Goal: Information Seeking & Learning: Understand process/instructions

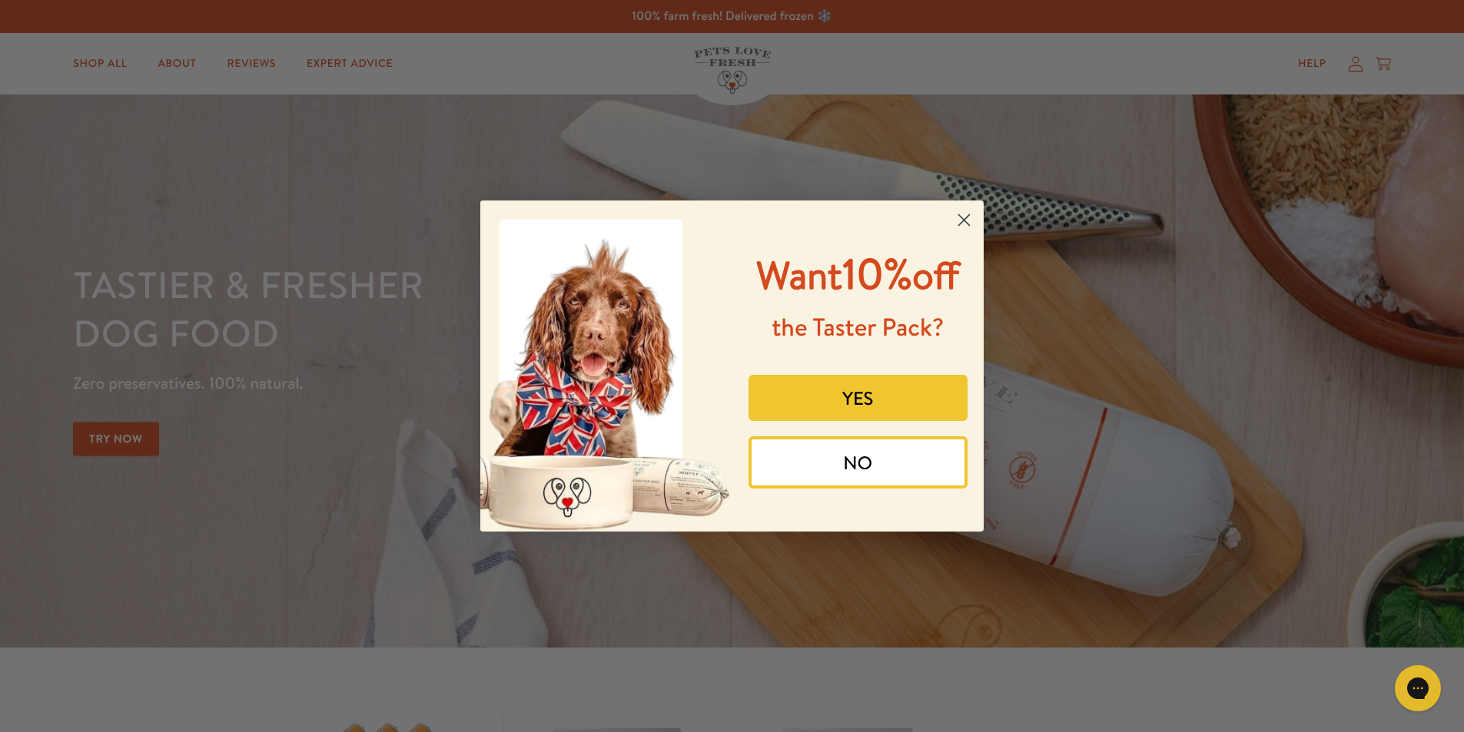
click at [891, 455] on button "NO" at bounding box center [858, 462] width 220 height 52
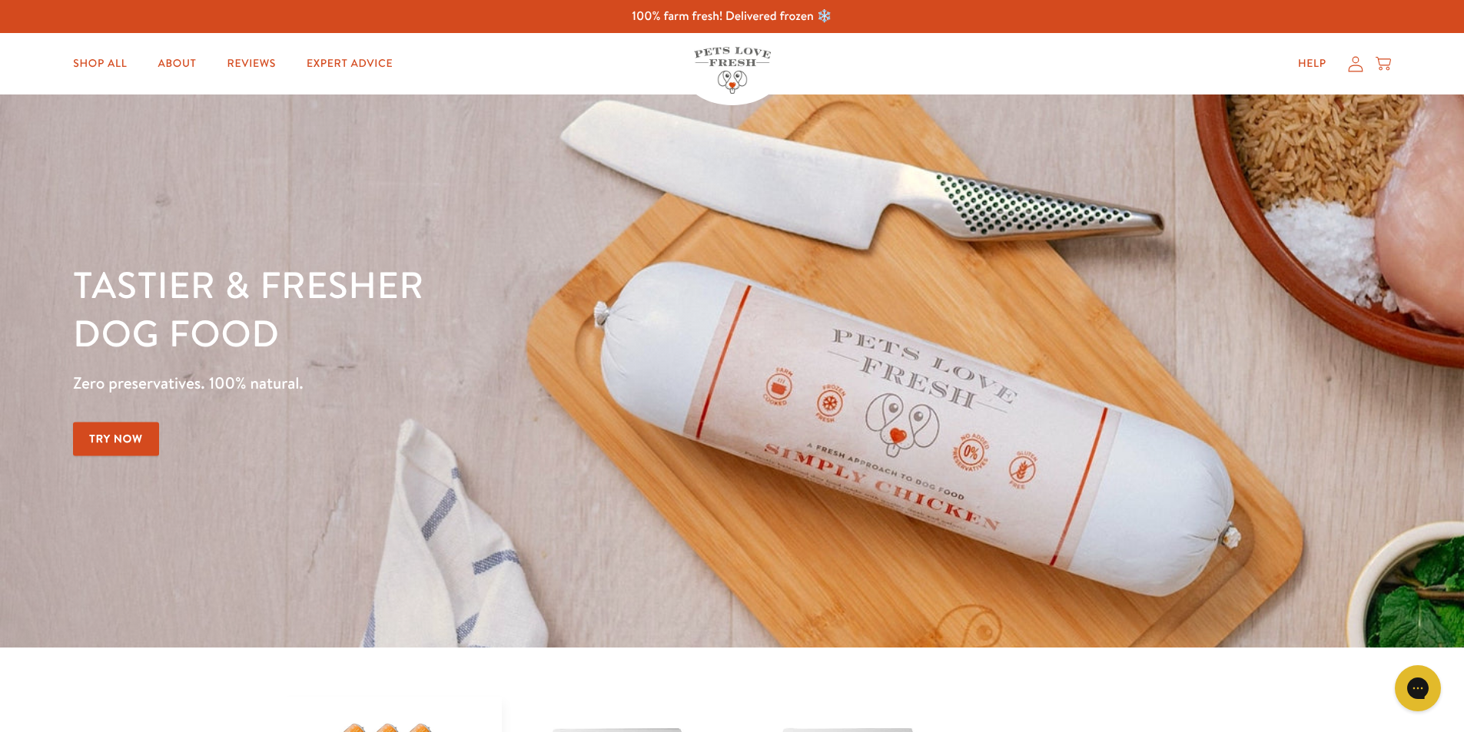
click at [1354, 63] on icon at bounding box center [1355, 64] width 15 height 16
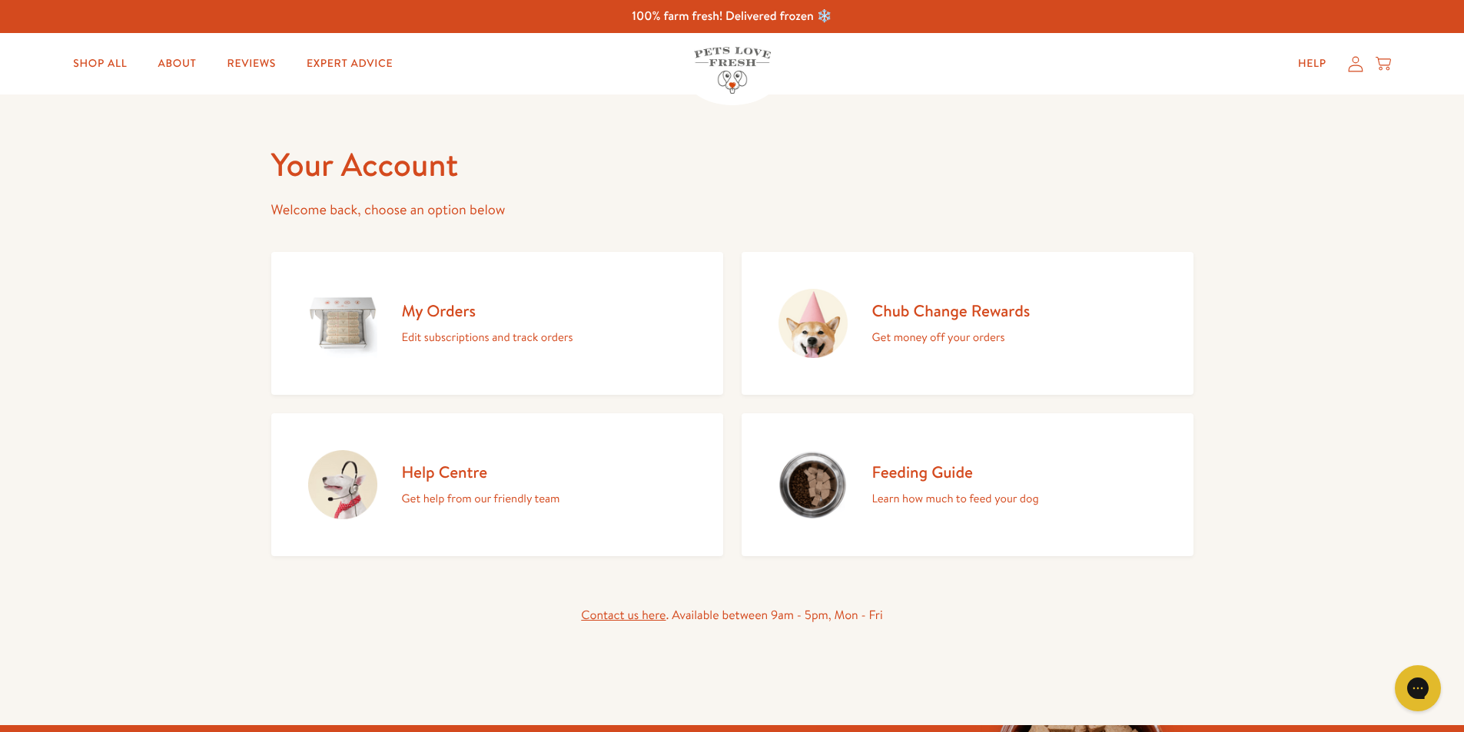
click at [874, 467] on h2 "Feeding Guide" at bounding box center [955, 472] width 167 height 21
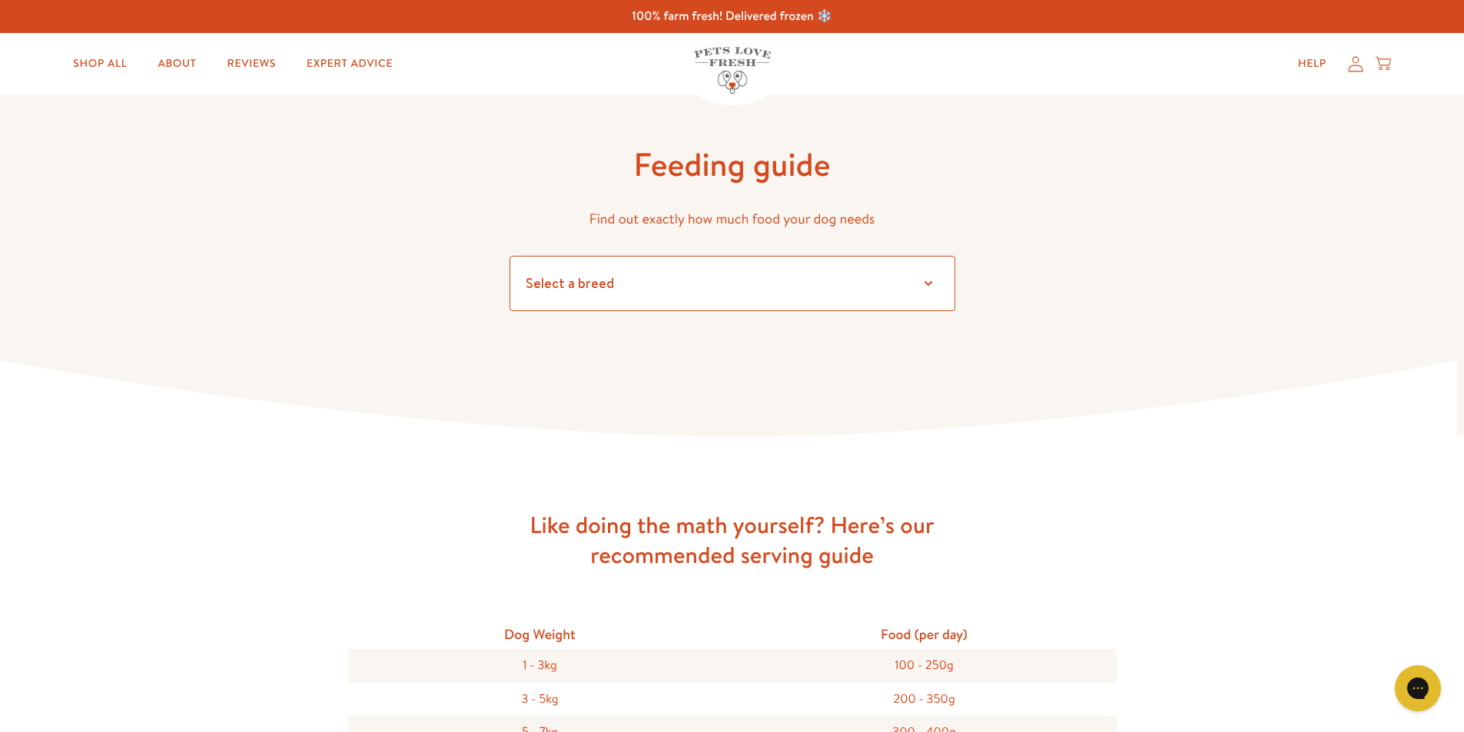
drag, startPoint x: 696, startPoint y: 272, endPoint x: 704, endPoint y: 273, distance: 7.7
click at [698, 272] on select "Select a breed Affenpinscher Afghan hound Airedale terrier Akita Alaskan Malamu…" at bounding box center [732, 283] width 446 height 55
select select "7"
click at [509, 256] on select "Select a breed Affenpinscher Afghan hound Airedale terrier Akita Alaskan Malamu…" at bounding box center [732, 283] width 446 height 55
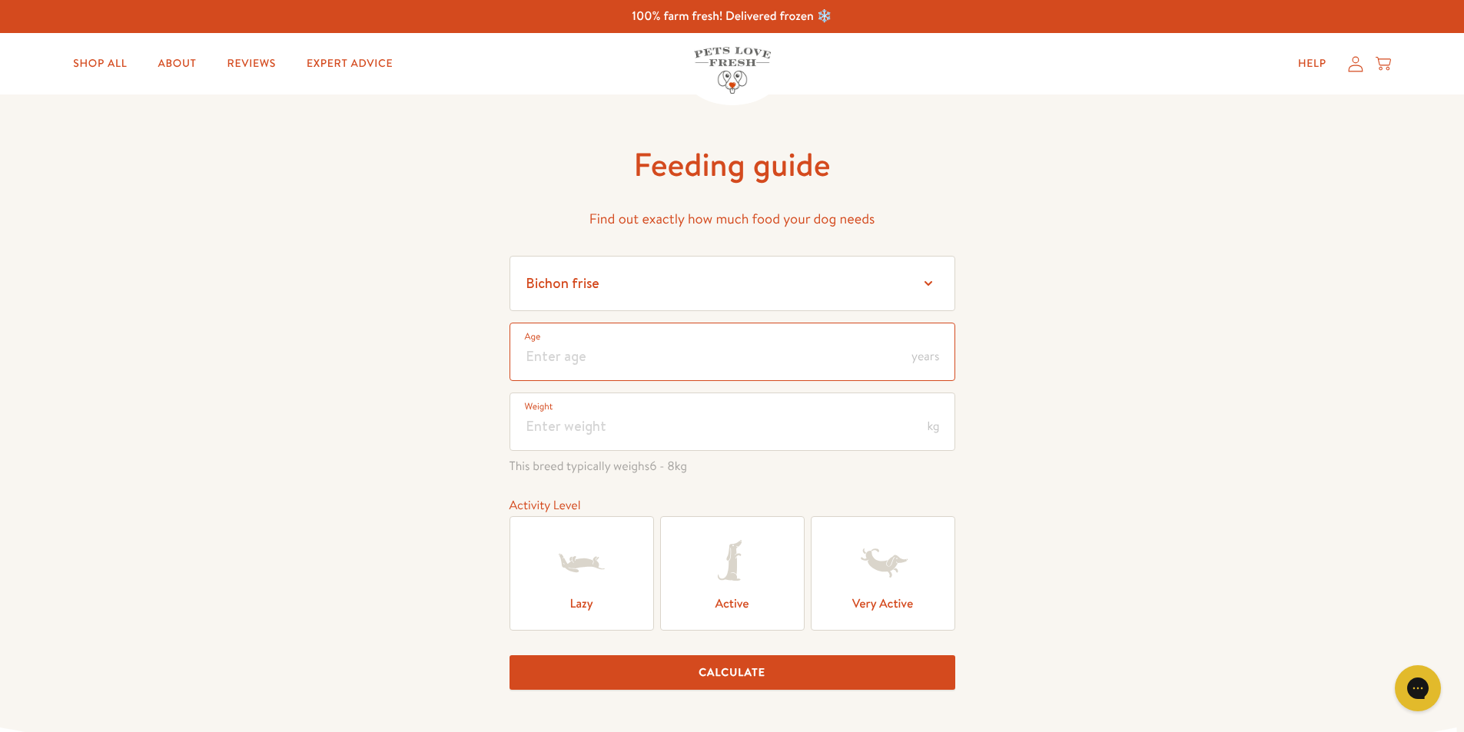
click at [620, 360] on input "number" at bounding box center [732, 352] width 446 height 58
type input "11"
click at [594, 428] on input "number" at bounding box center [732, 422] width 446 height 58
type input "8"
click at [578, 563] on icon at bounding box center [581, 563] width 45 height 18
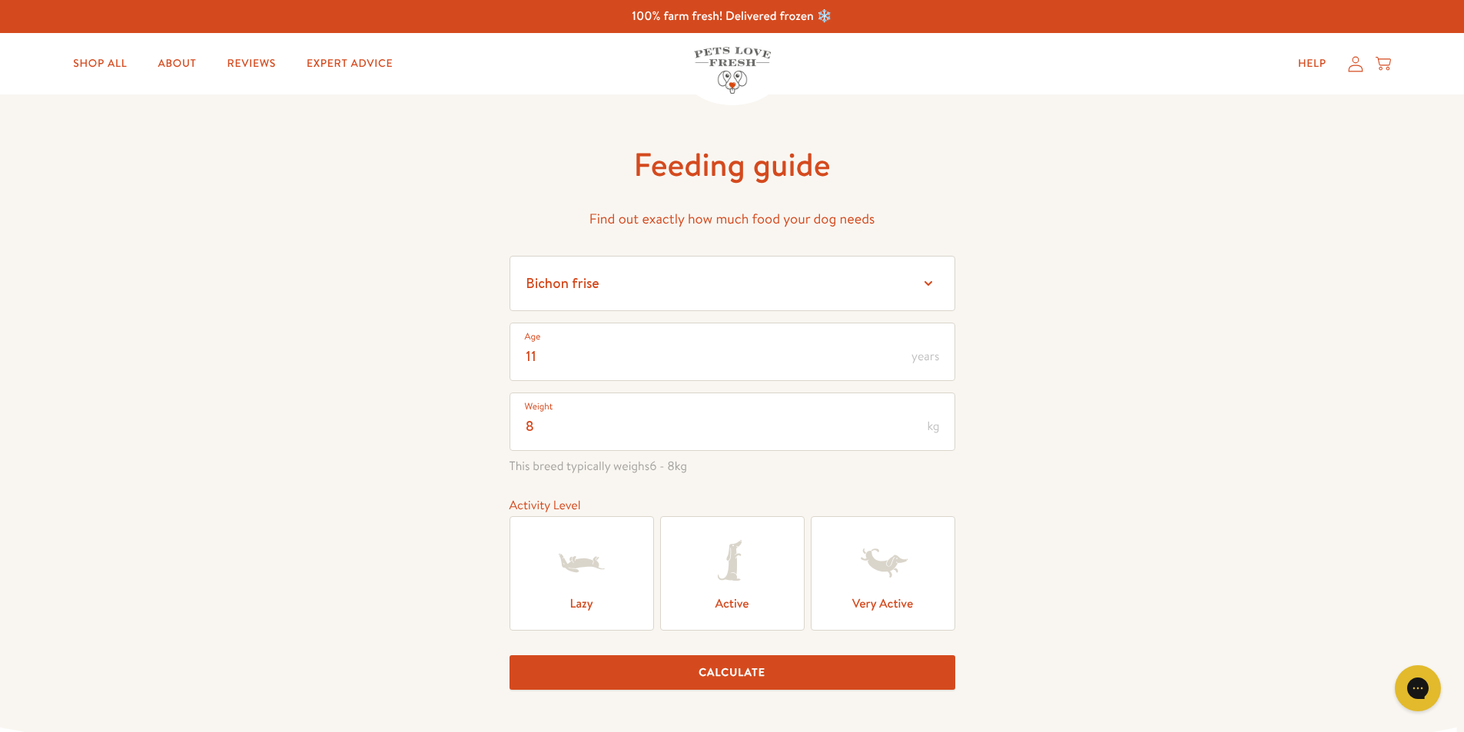
click at [0, 0] on input "Lazy" at bounding box center [0, 0] width 0 height 0
click at [847, 672] on button "Calculate" at bounding box center [732, 672] width 446 height 35
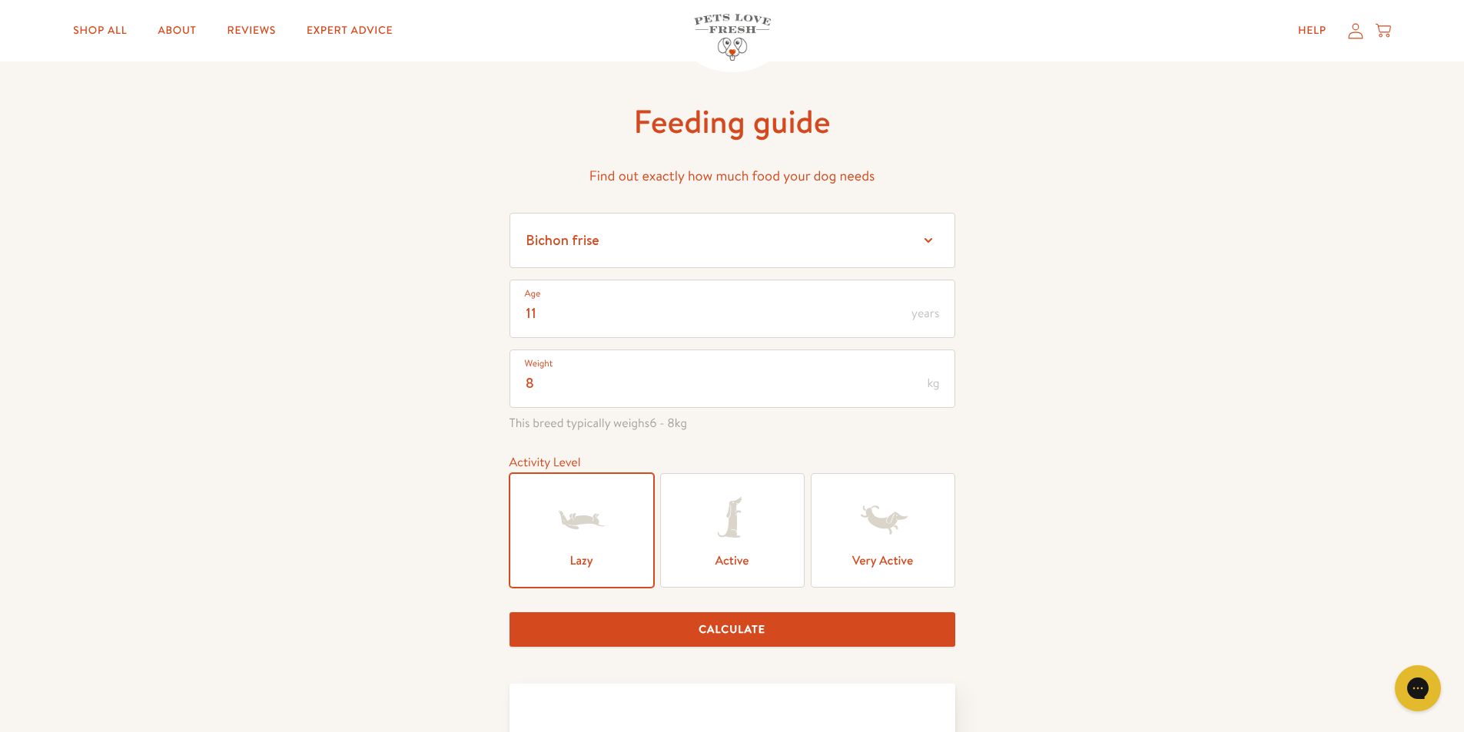
scroll to position [22, 0]
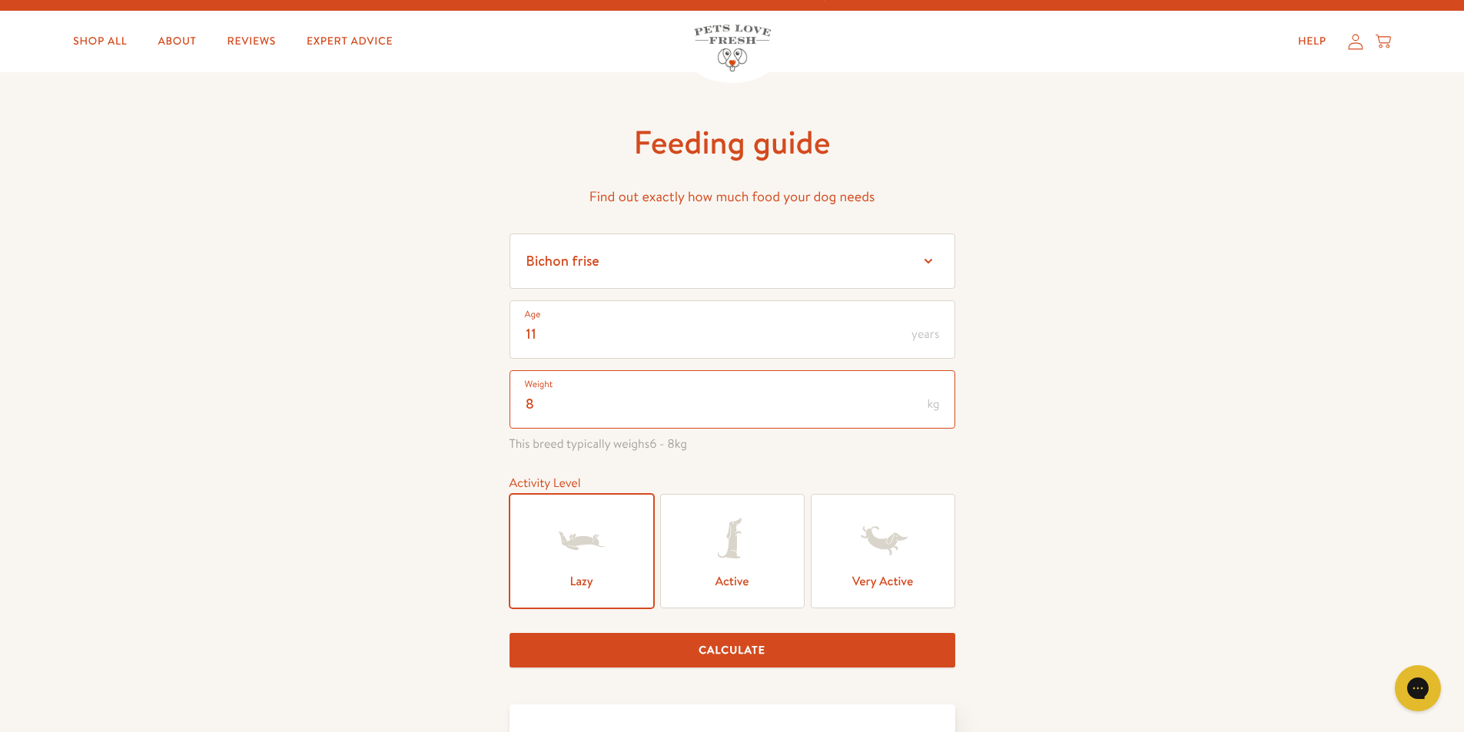
click at [548, 396] on input "8" at bounding box center [732, 399] width 446 height 58
type input "9"
click at [742, 659] on button "Calculate" at bounding box center [732, 650] width 446 height 35
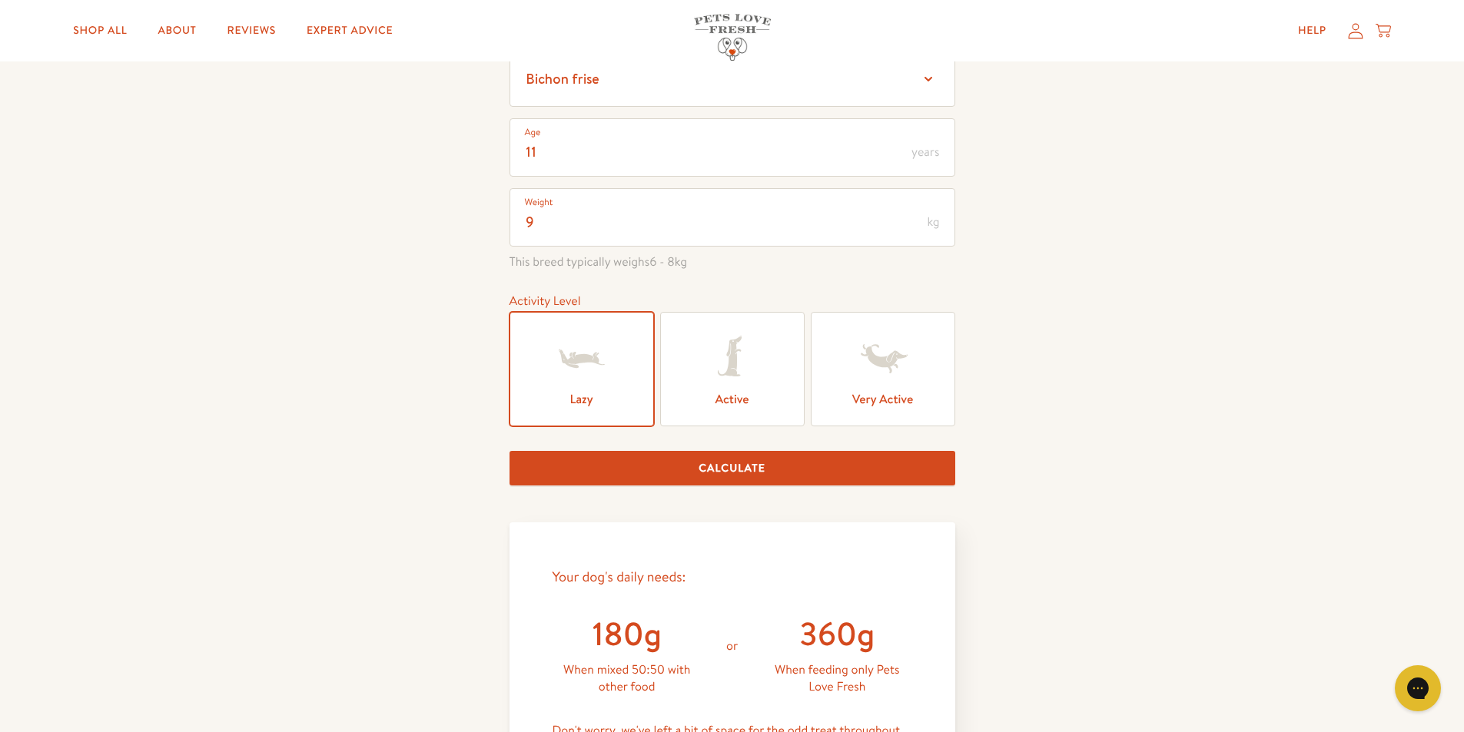
scroll to position [193, 0]
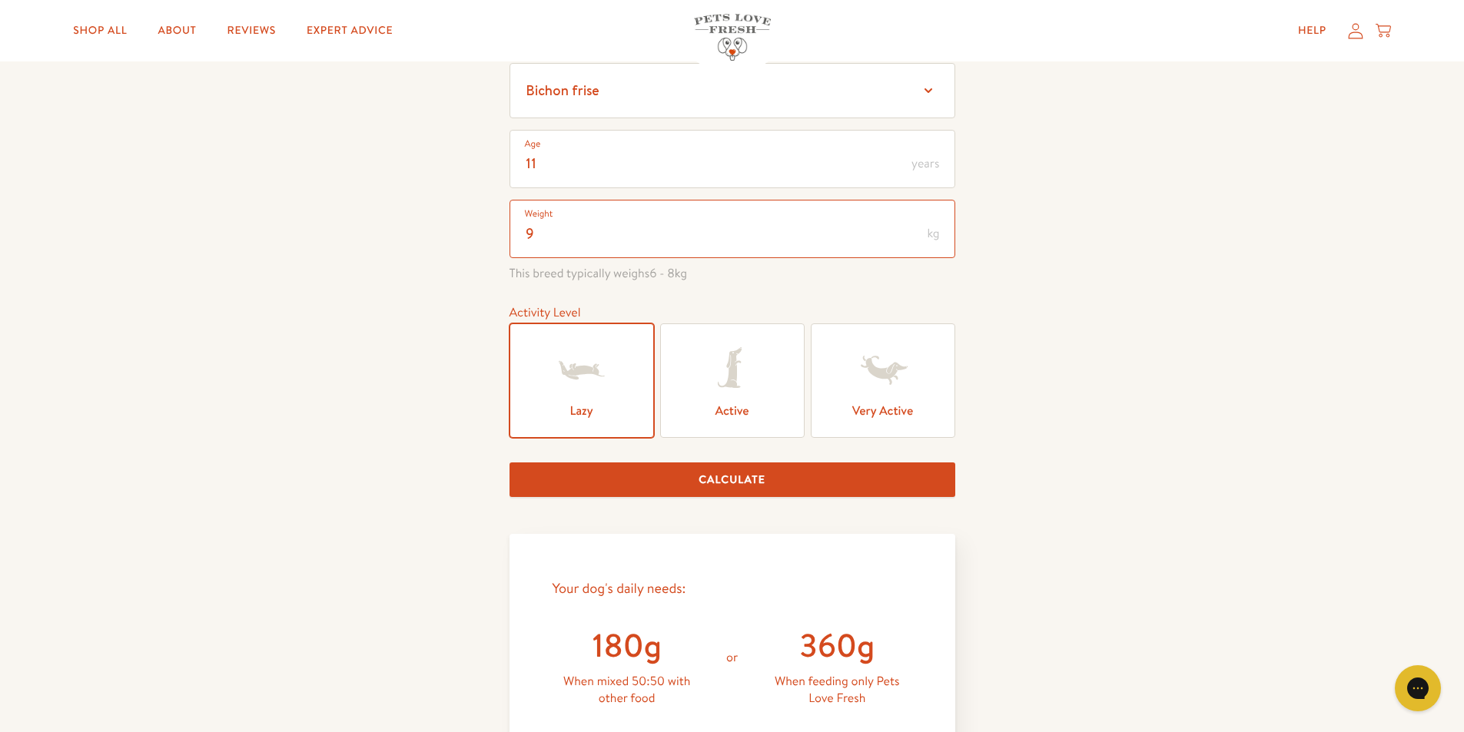
click at [539, 234] on input "9" at bounding box center [732, 229] width 446 height 58
type input "8"
drag, startPoint x: 768, startPoint y: 473, endPoint x: 781, endPoint y: 473, distance: 12.3
click at [768, 474] on button "Calculate" at bounding box center [732, 480] width 446 height 35
click at [545, 231] on input "8" at bounding box center [732, 229] width 446 height 58
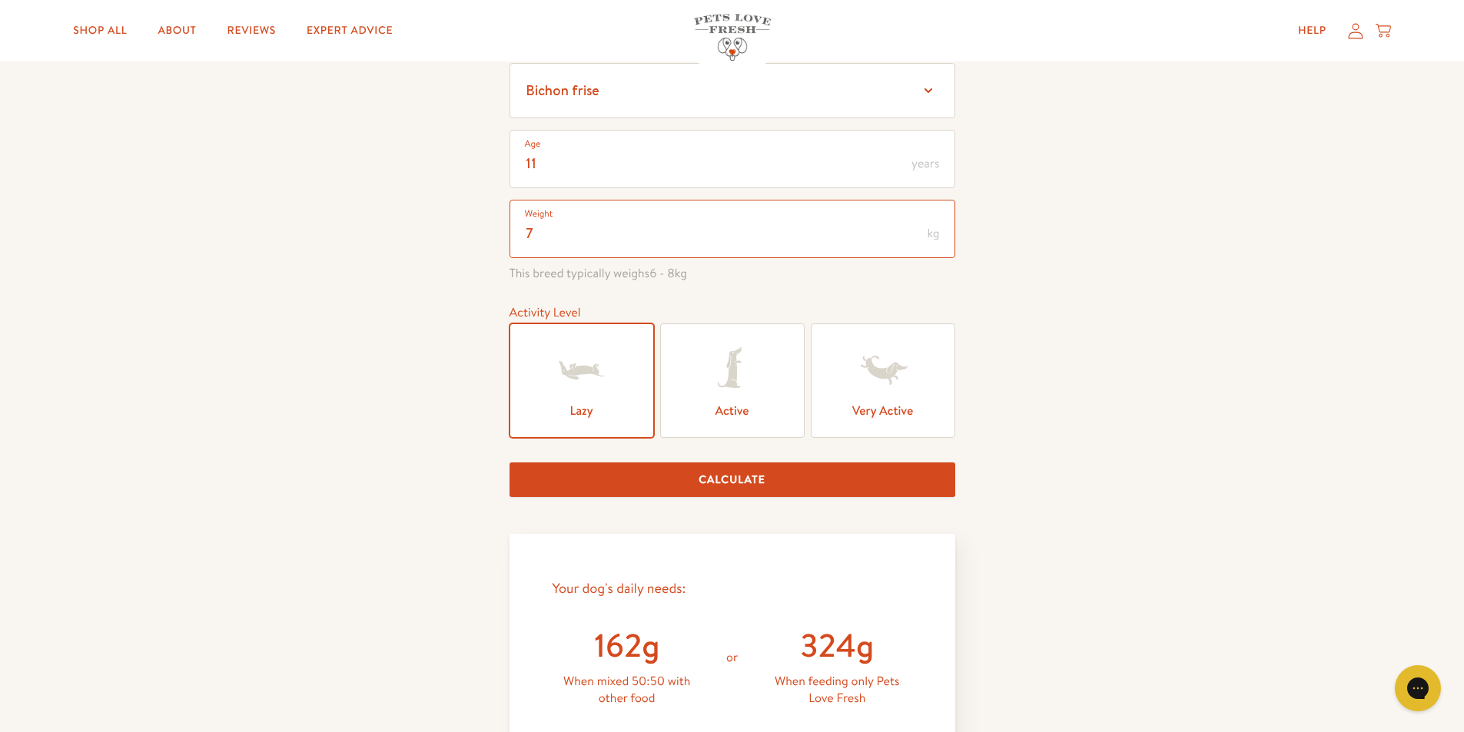
type input "7"
click at [721, 476] on button "Calculate" at bounding box center [732, 480] width 446 height 35
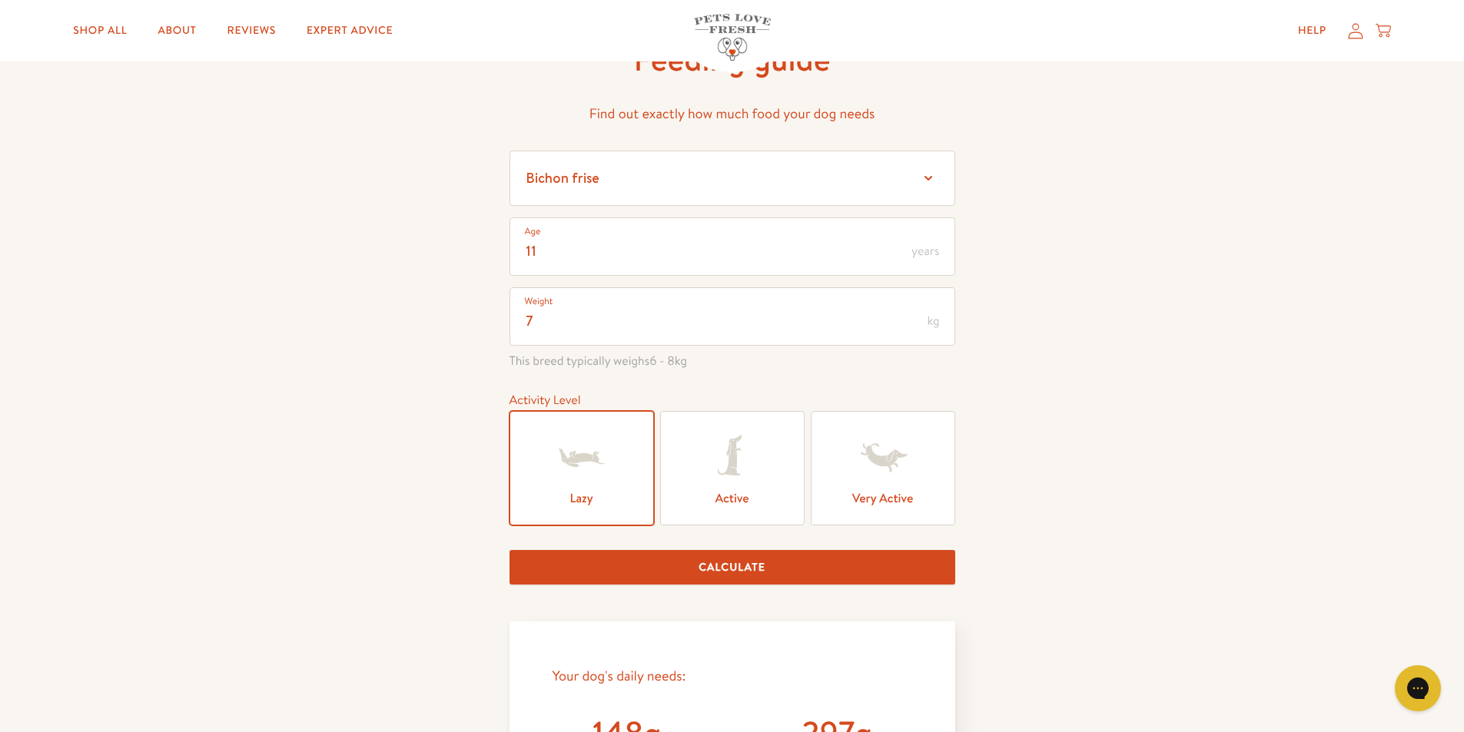
scroll to position [0, 0]
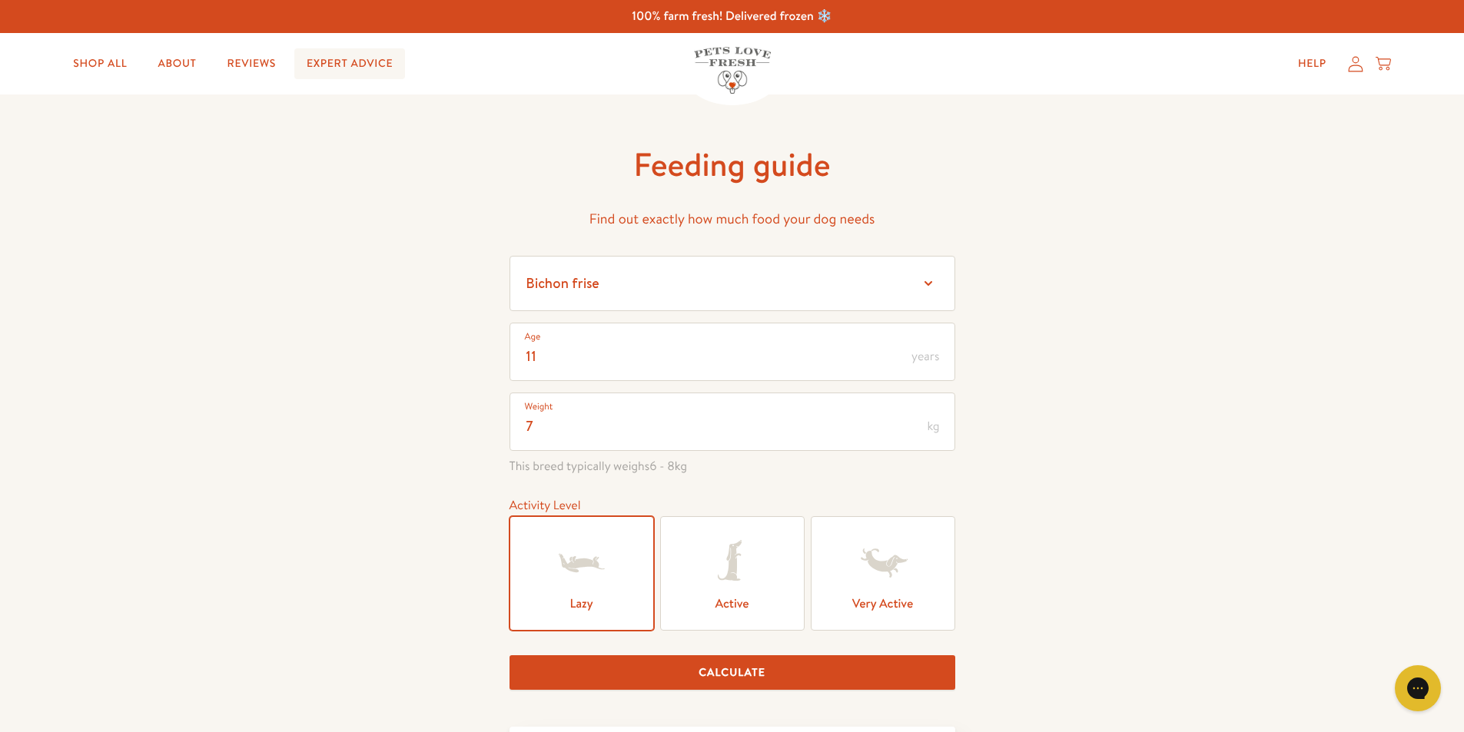
click at [370, 59] on link "Expert Advice" at bounding box center [349, 63] width 111 height 31
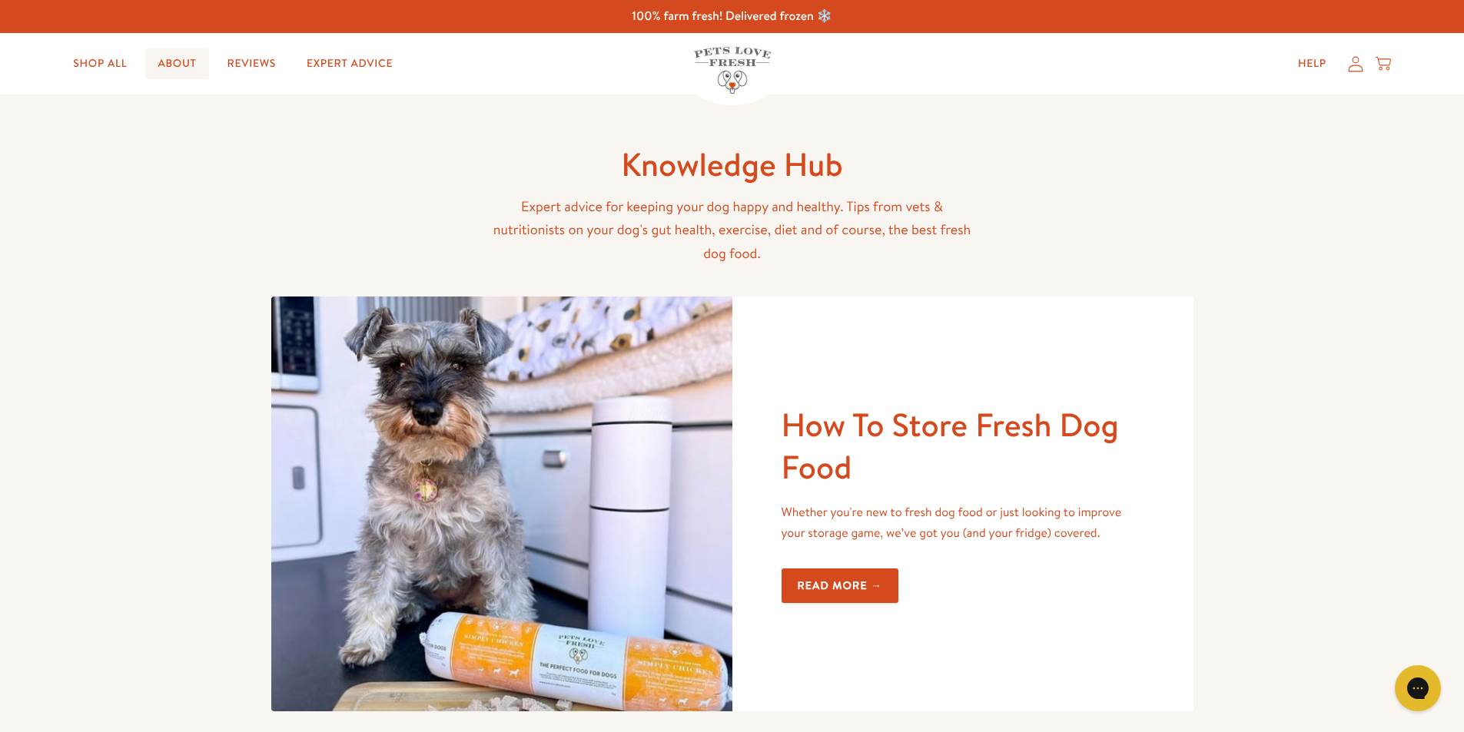
click at [174, 55] on link "About" at bounding box center [176, 63] width 63 height 31
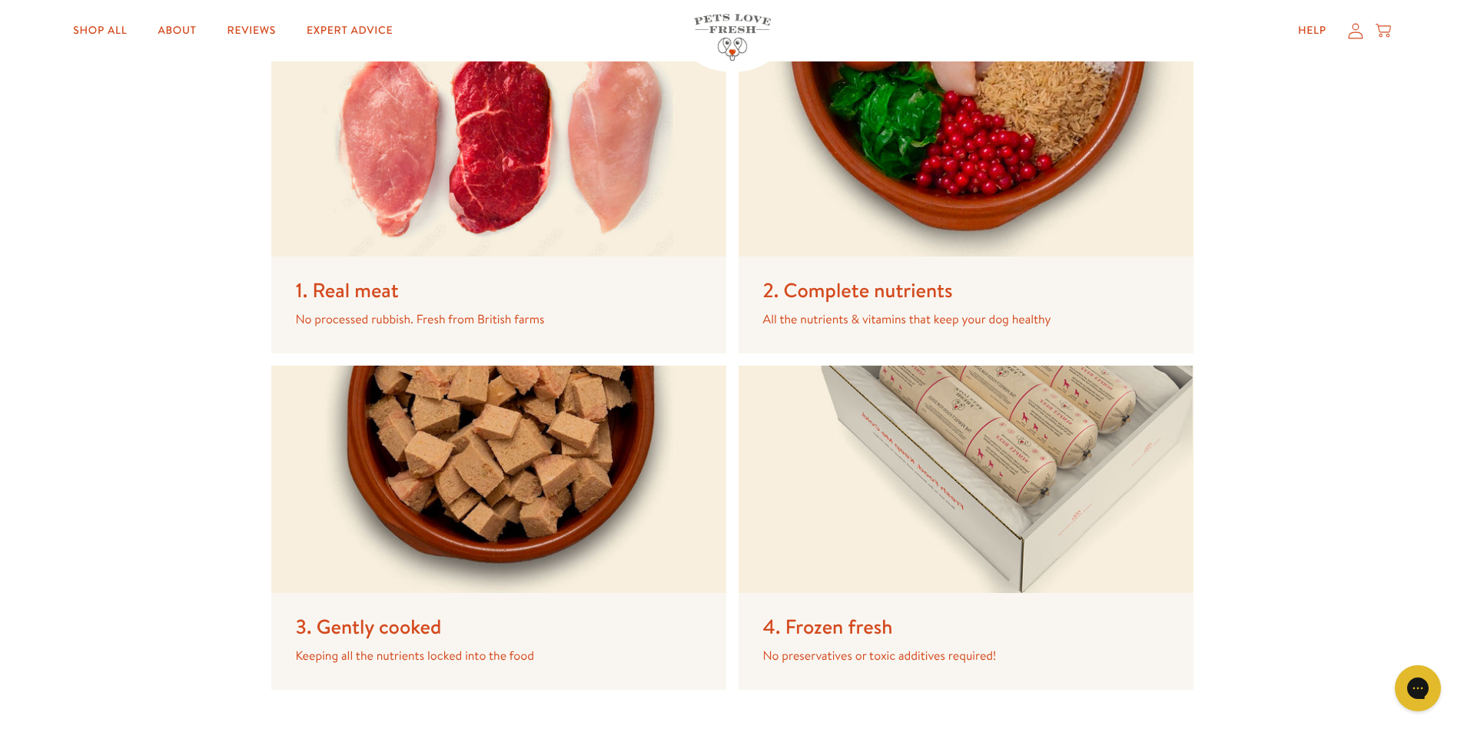
scroll to position [2127, 0]
